Goal: Task Accomplishment & Management: Manage account settings

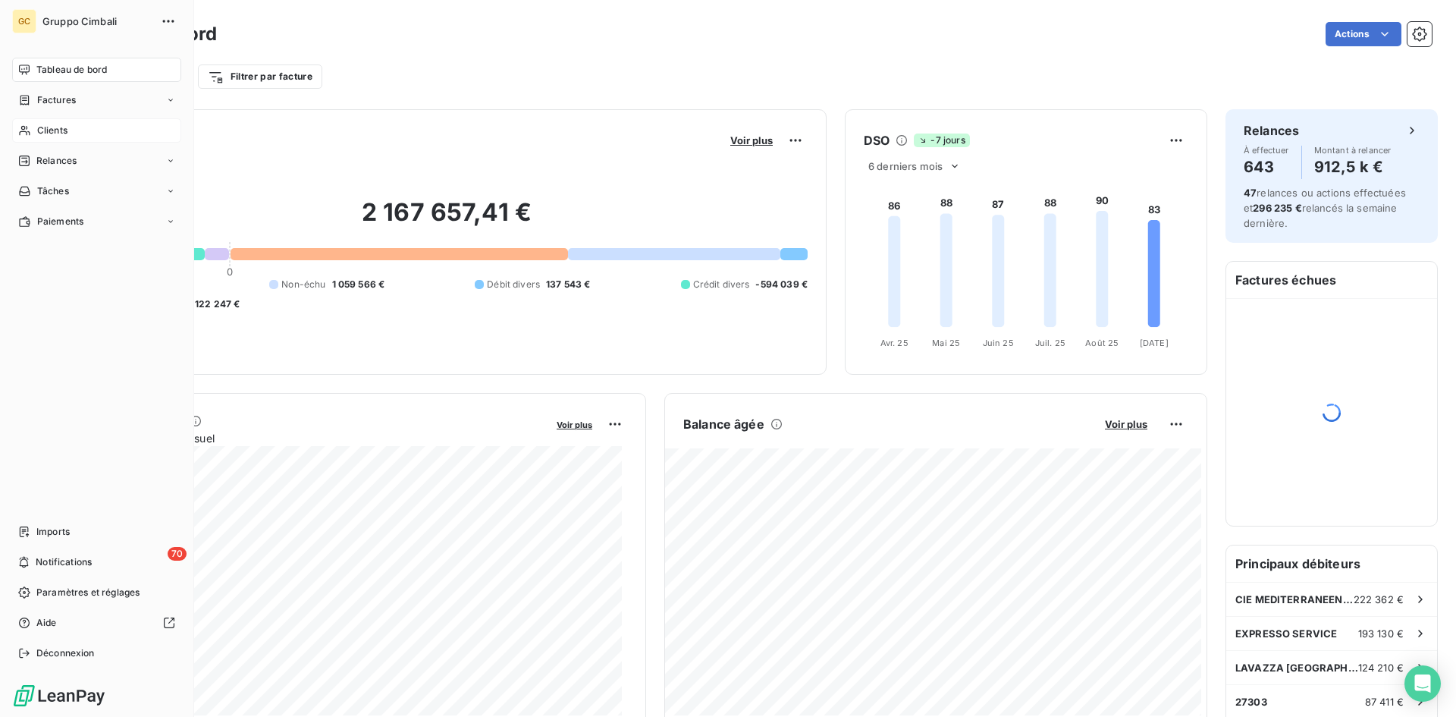
click at [42, 132] on span "Clients" at bounding box center [52, 131] width 30 height 14
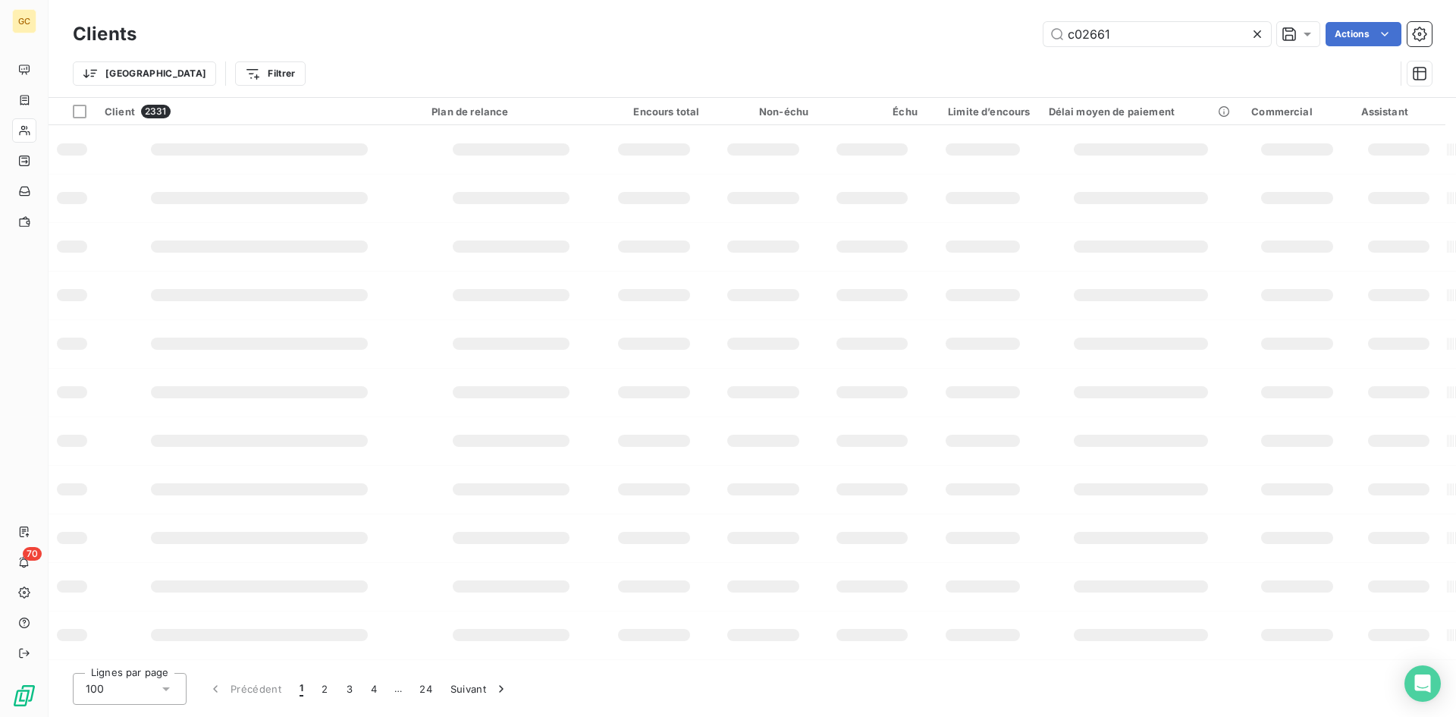
type input "c02661"
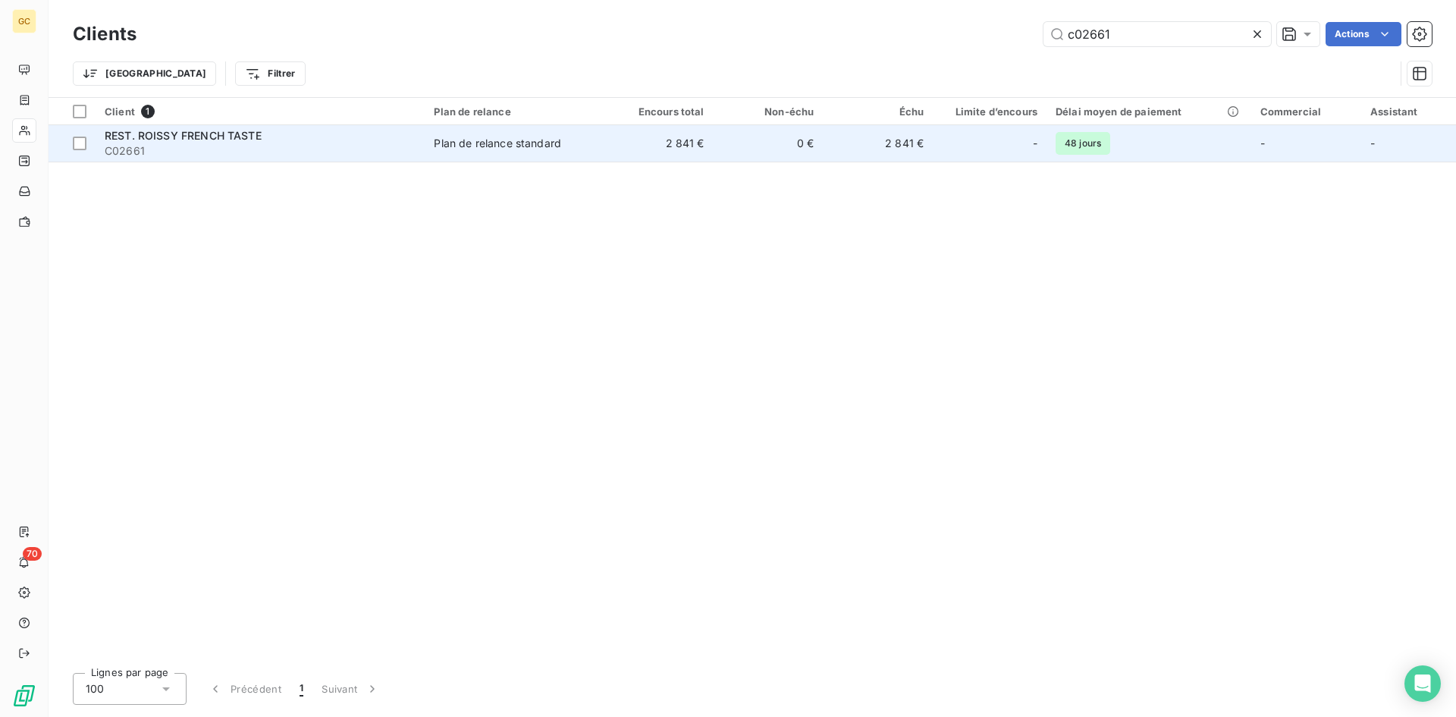
click at [231, 138] on span "REST. ROISSY FRENCH TASTE" at bounding box center [183, 135] width 157 height 13
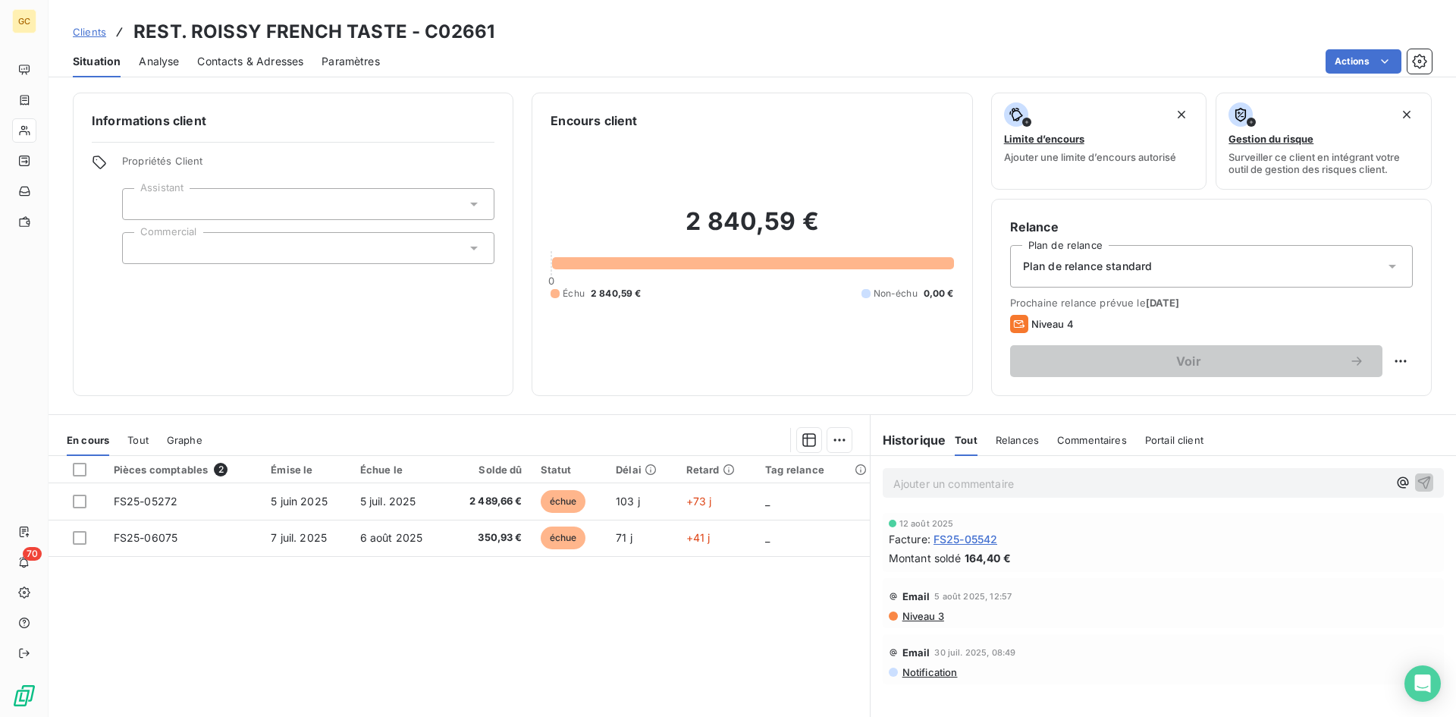
click at [293, 61] on span "Contacts & Adresses" at bounding box center [250, 61] width 106 height 15
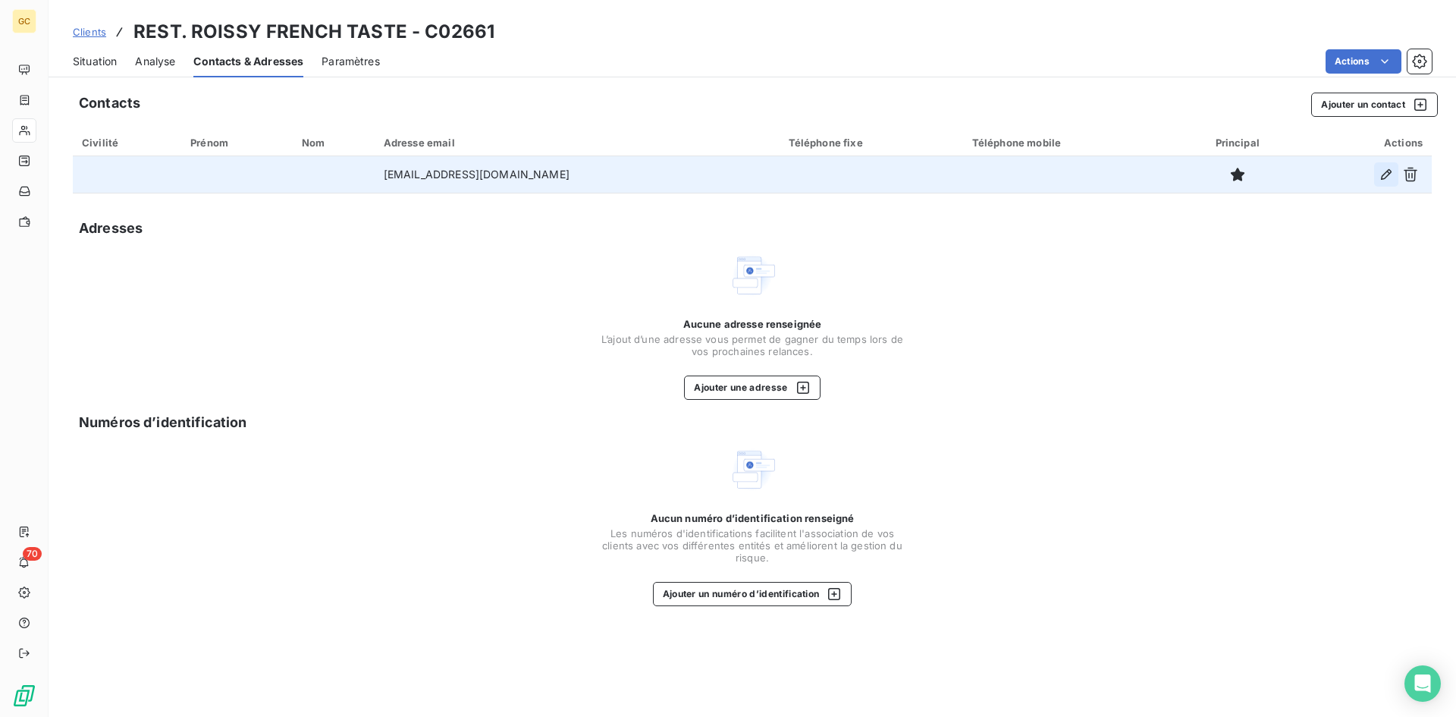
click at [1388, 173] on icon "button" at bounding box center [1385, 174] width 15 height 15
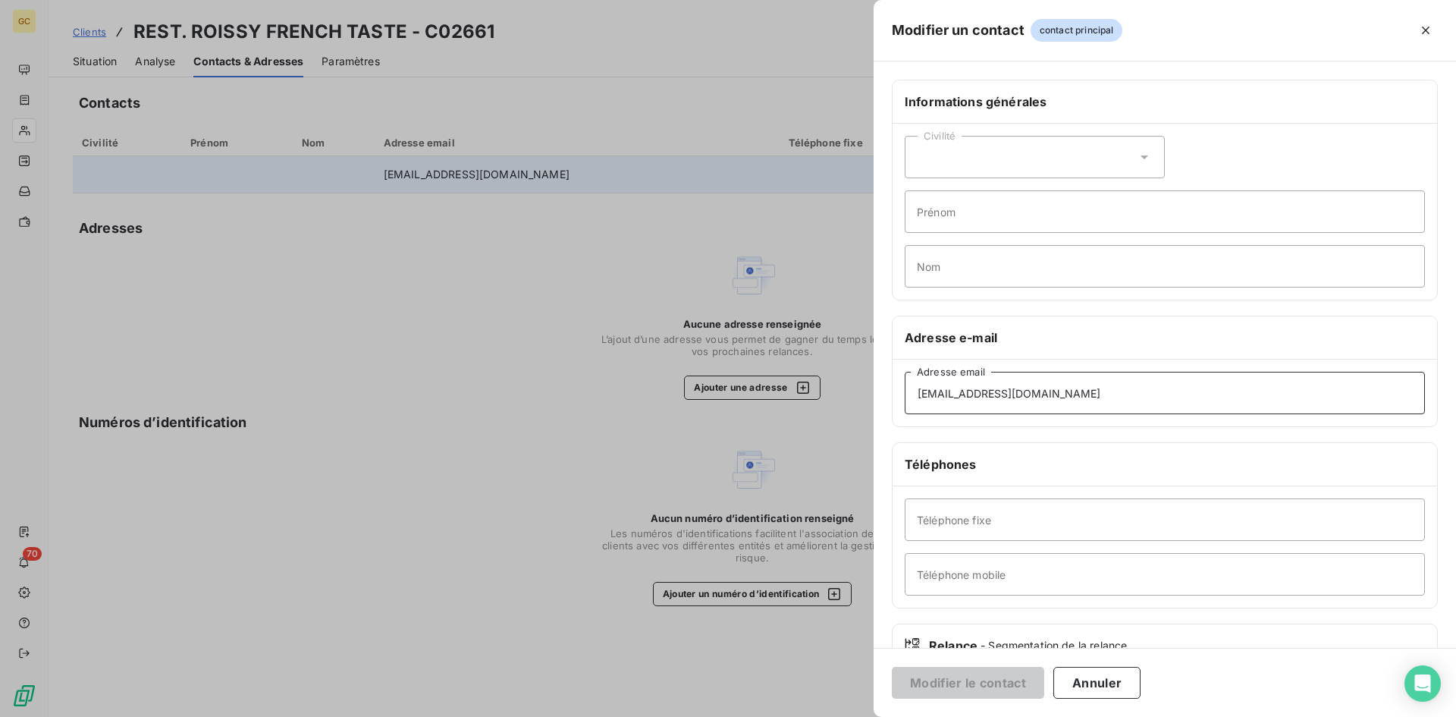
drag, startPoint x: 1112, startPoint y: 394, endPoint x: 782, endPoint y: 405, distance: 330.0
click at [782, 716] on div "Modifier un contact contact principal Informations générales Civilité Prénom No…" at bounding box center [728, 717] width 1456 height 0
paste input "[EMAIL_ADDRESS][DOMAIN_NAME]"
type input "[EMAIL_ADDRESS][DOMAIN_NAME]"
click at [970, 673] on button "Modifier le contact" at bounding box center [968, 682] width 152 height 32
